Goal: Navigation & Orientation: Find specific page/section

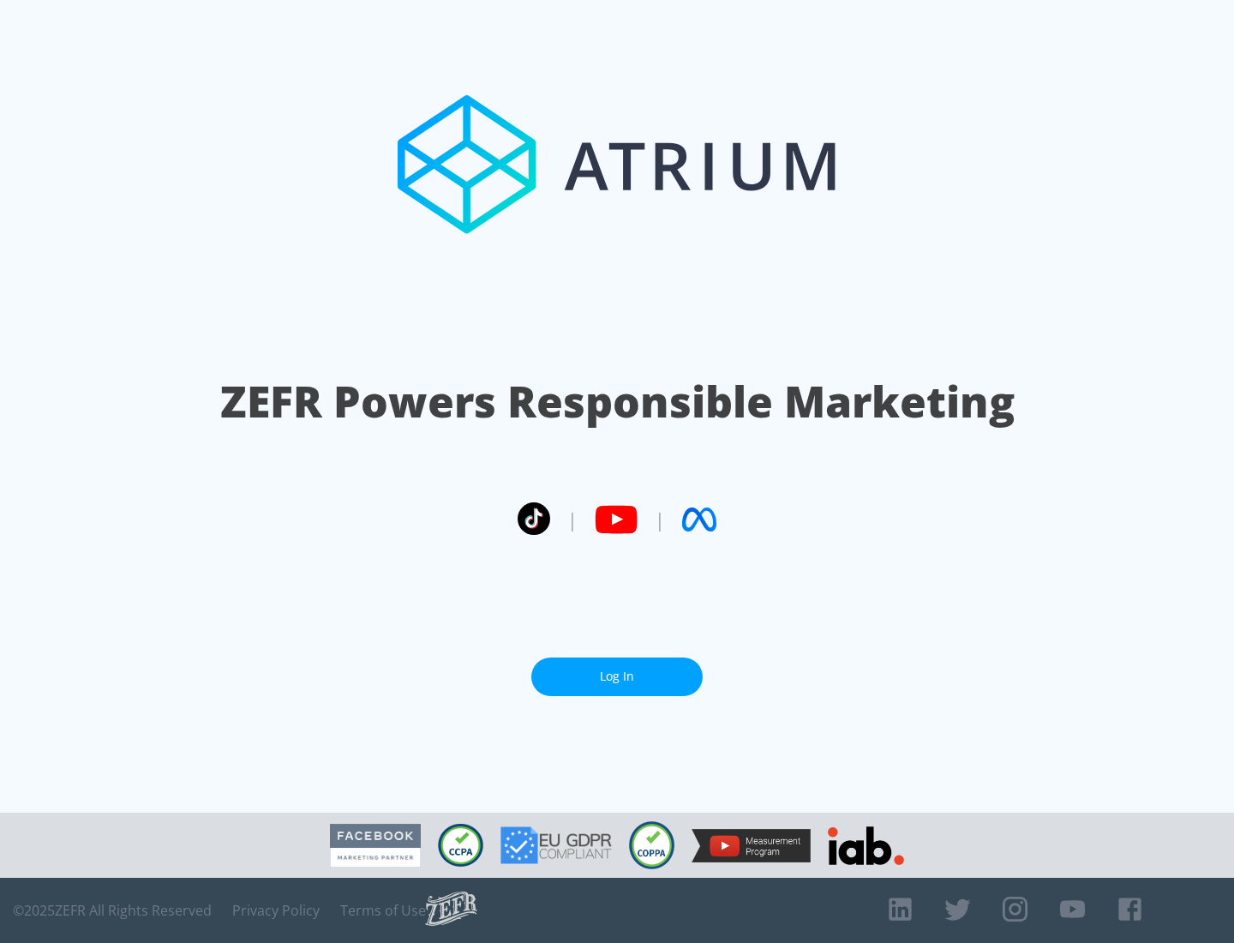
click at [617, 676] on link "Log In" at bounding box center [616, 676] width 171 height 39
